Goal: Task Accomplishment & Management: Manage account settings

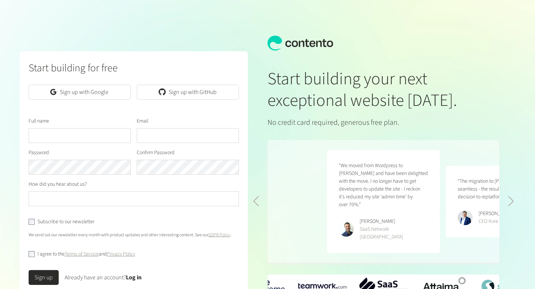
scroll to position [0, 238]
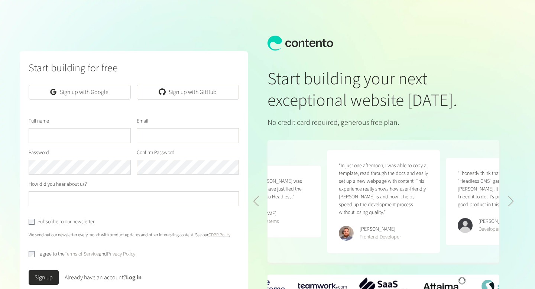
click at [137, 274] on link "Log in" at bounding box center [134, 278] width 16 height 8
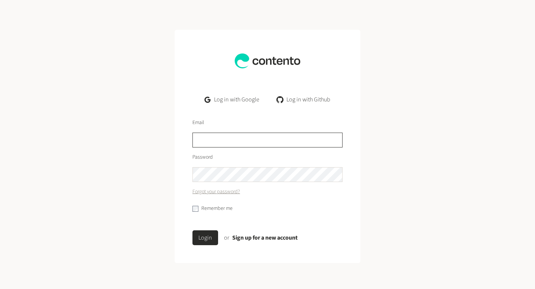
click at [240, 143] on input "text" at bounding box center [268, 140] width 150 height 15
type input "**********"
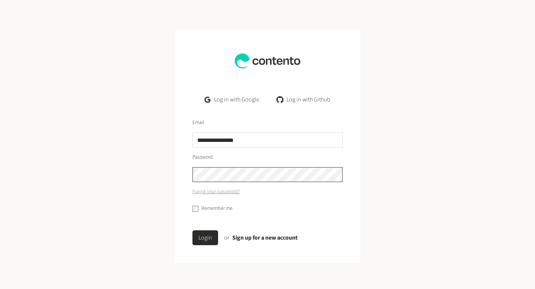
click at [193, 230] on button "Login" at bounding box center [206, 237] width 26 height 15
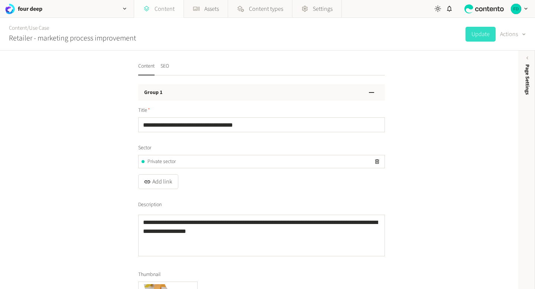
click at [156, 15] on link "Content" at bounding box center [158, 9] width 49 height 18
